Goal: Task Accomplishment & Management: Complete application form

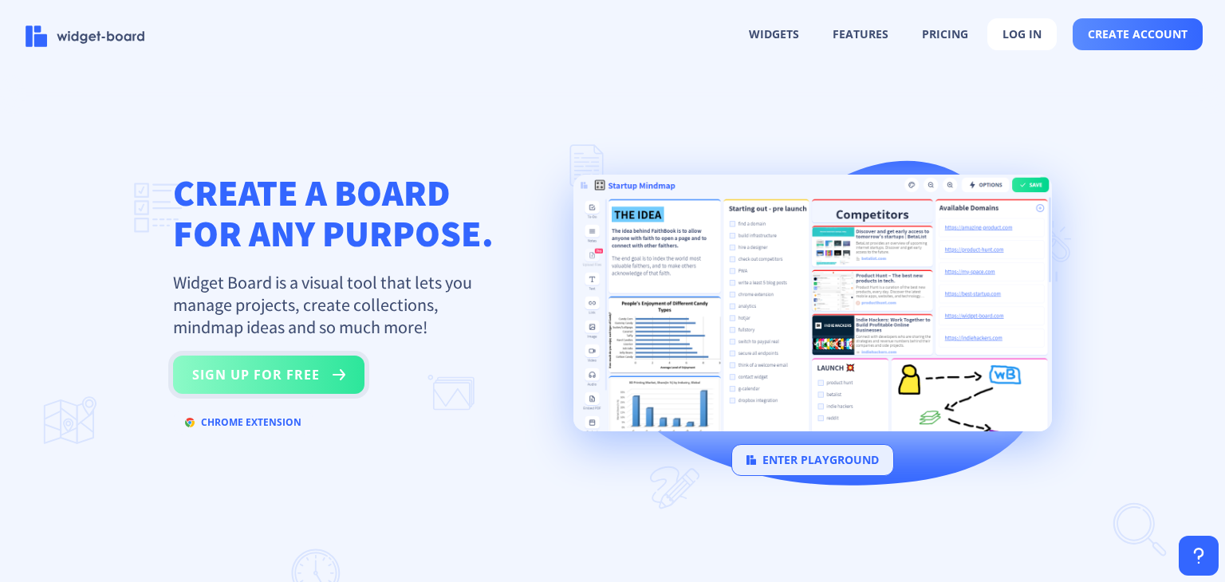
click at [292, 378] on button "sign up for free" at bounding box center [268, 375] width 191 height 38
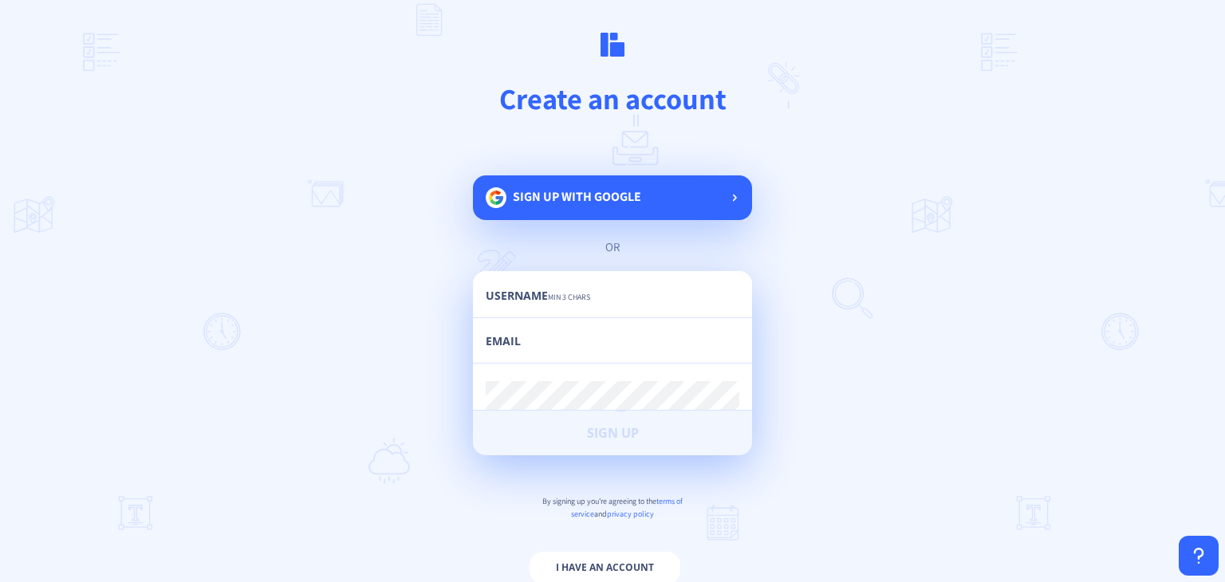
click at [603, 175] on main "Create an account Sign up with google or Username min 3 chars Email Password mi…" at bounding box center [612, 291] width 1225 height 582
click at [605, 183] on div "Sign up with google" at bounding box center [612, 197] width 279 height 45
drag, startPoint x: 585, startPoint y: 502, endPoint x: 409, endPoint y: 318, distance: 253.9
click at [409, 318] on main "Create an account Sign up with google or Username min 3 chars Email Password mi…" at bounding box center [612, 291] width 1225 height 582
